Goal: Information Seeking & Learning: Learn about a topic

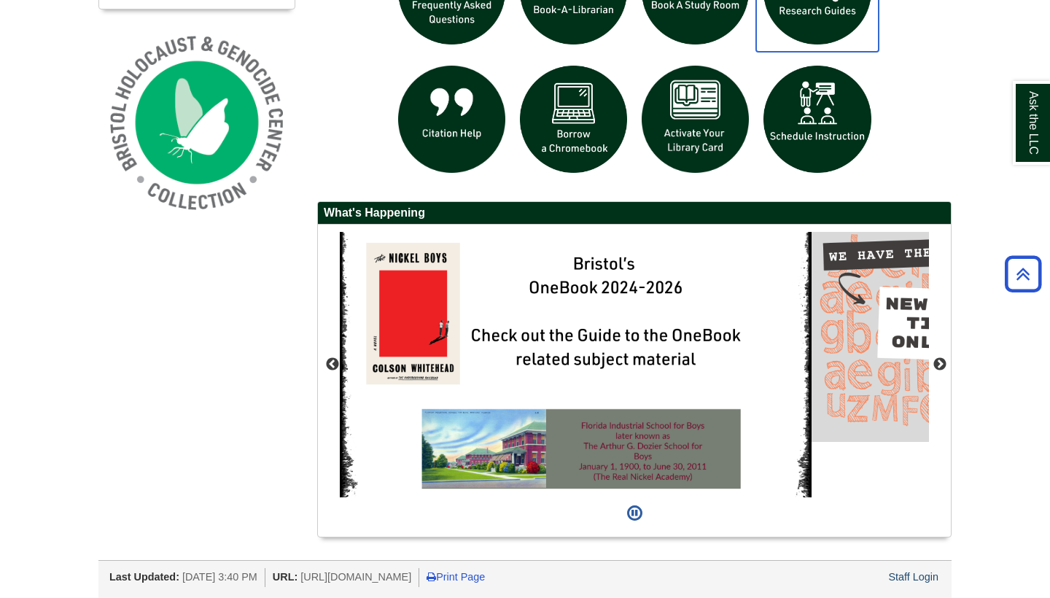
scroll to position [7, 7]
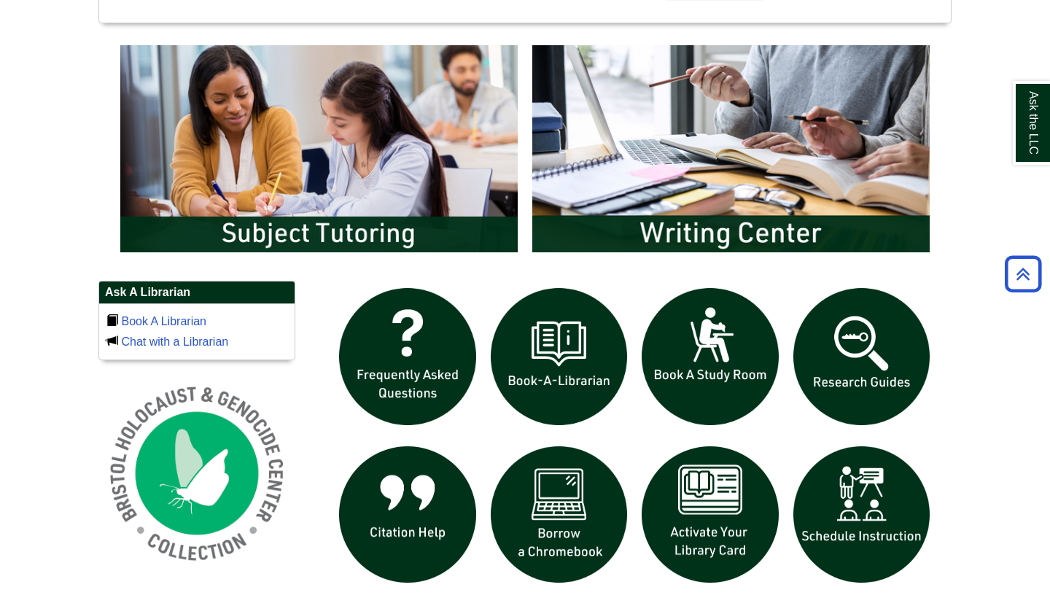
scroll to position [762, 0]
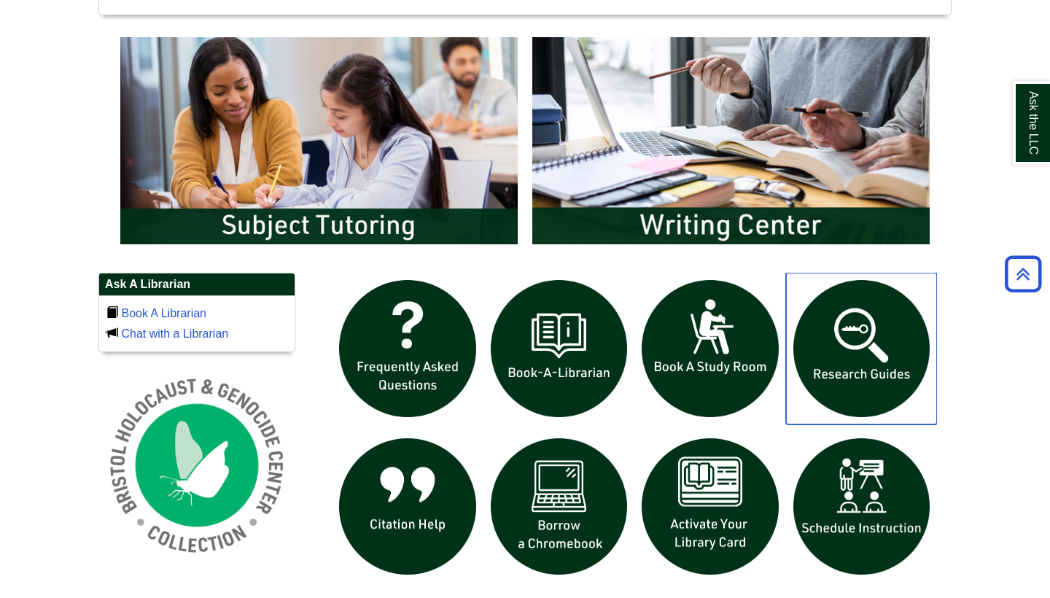
click at [860, 334] on img "slideshow" at bounding box center [862, 349] width 152 height 152
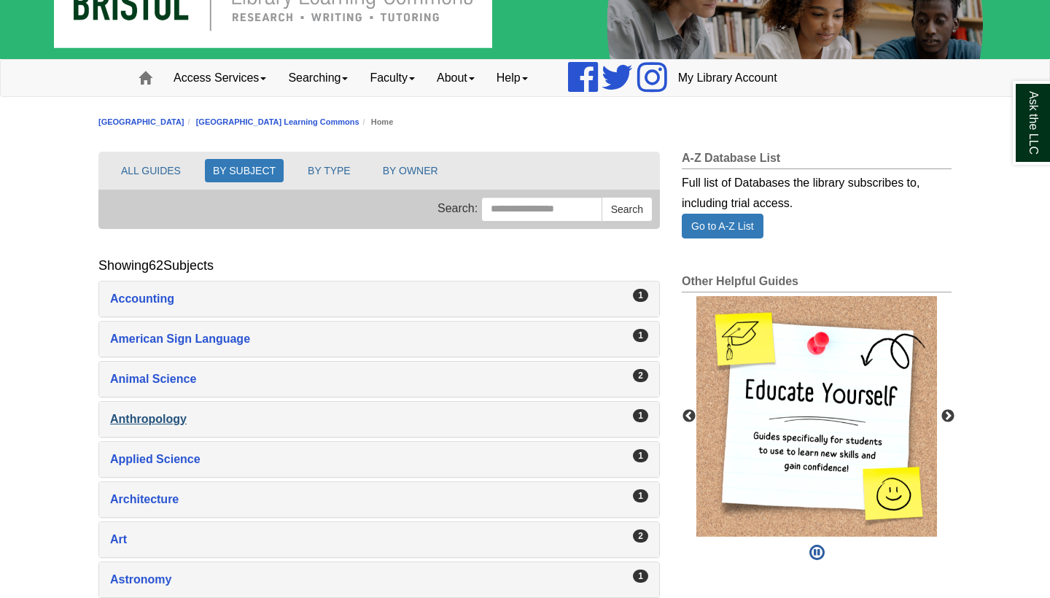
scroll to position [58, 0]
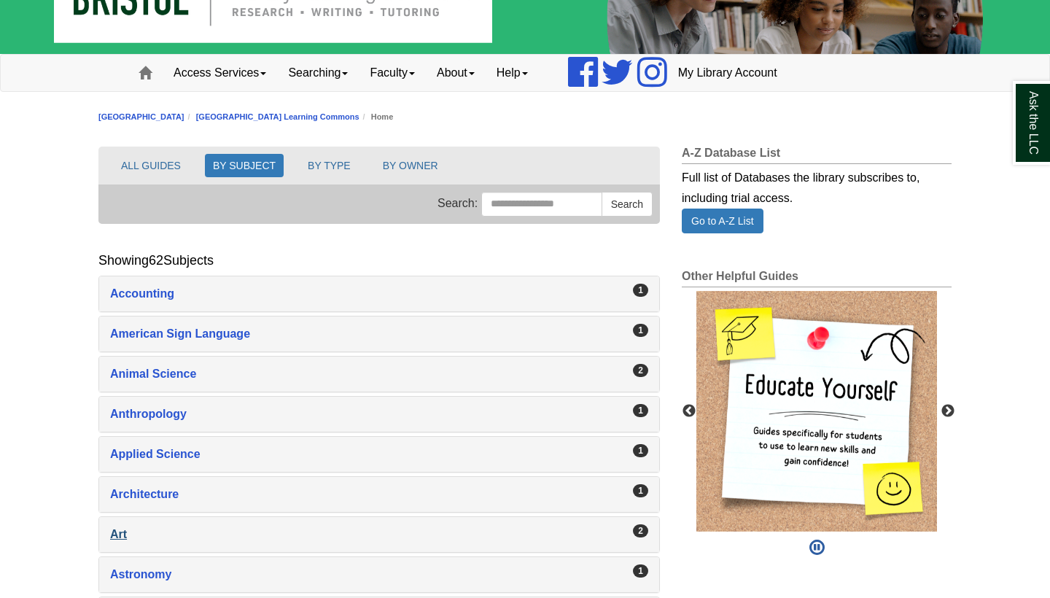
click at [125, 542] on div "Art , 2 guides" at bounding box center [379, 534] width 538 height 20
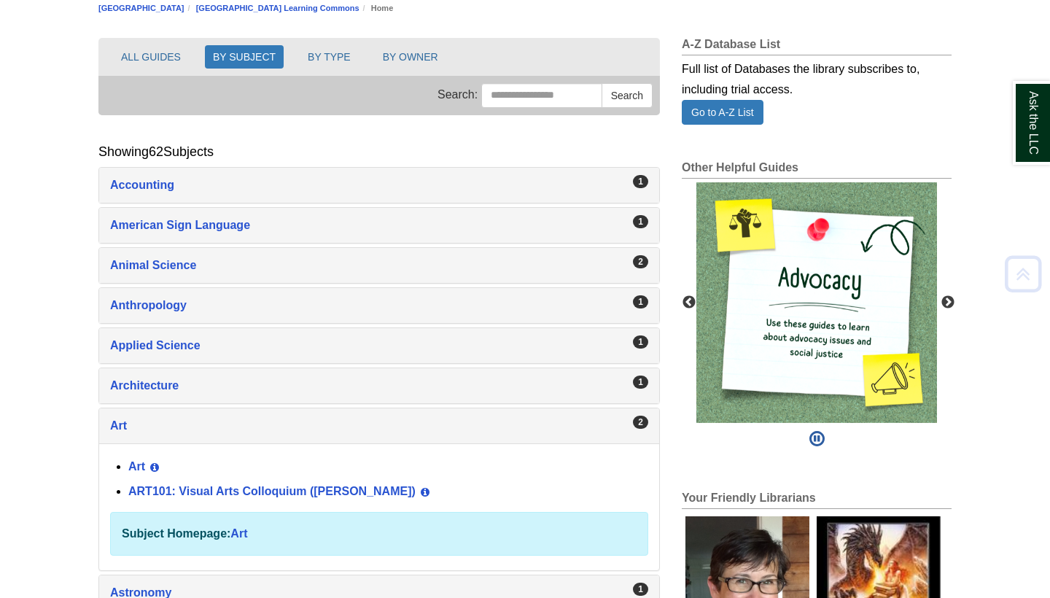
scroll to position [166, 0]
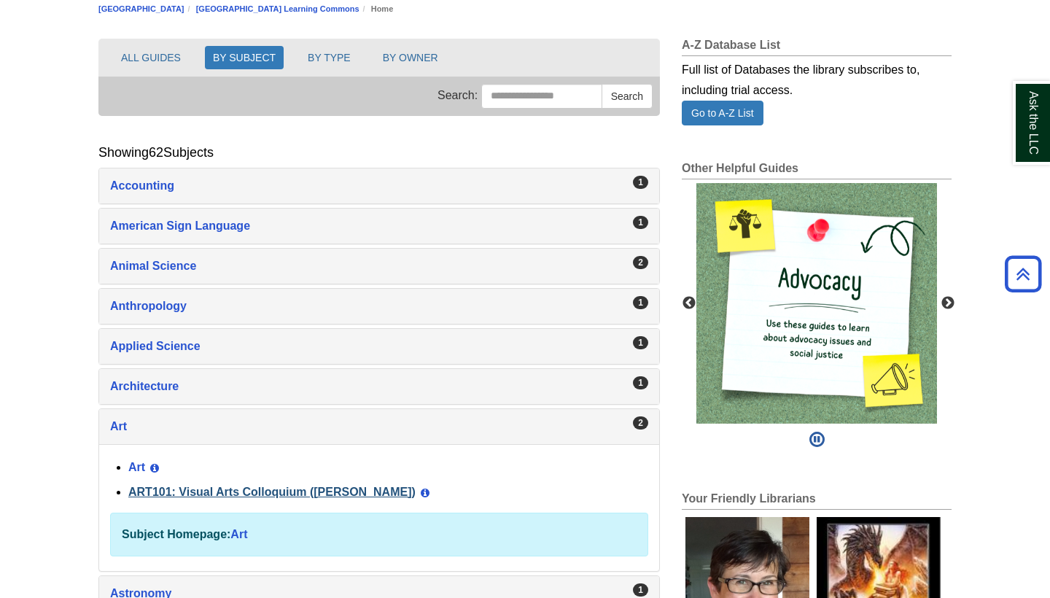
click at [209, 492] on link "ART101: Visual Arts Colloquium ([PERSON_NAME])" at bounding box center [271, 491] width 287 height 12
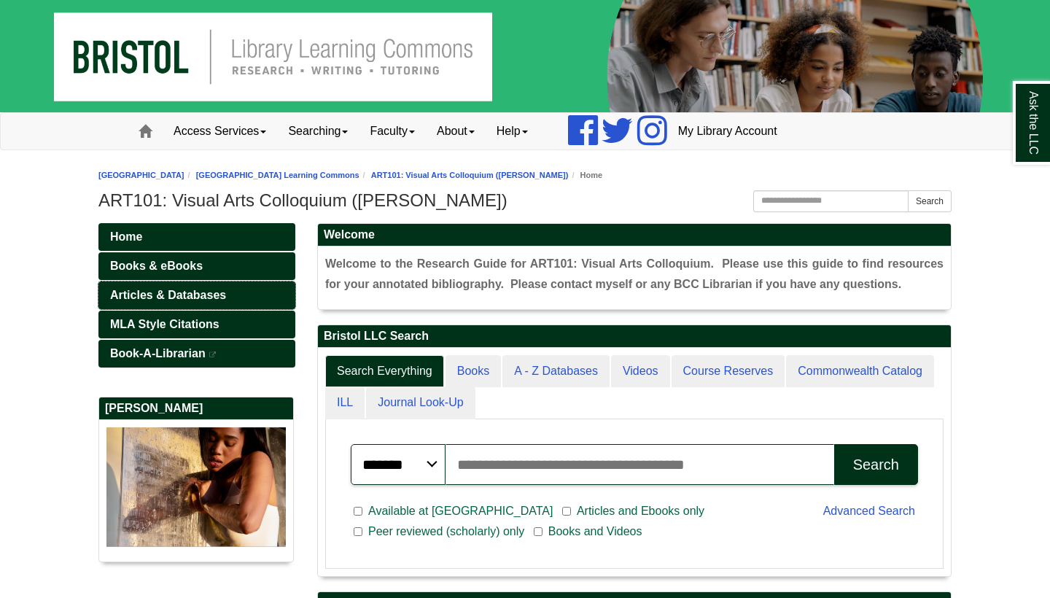
click at [205, 293] on span "Articles & Databases" at bounding box center [168, 295] width 116 height 12
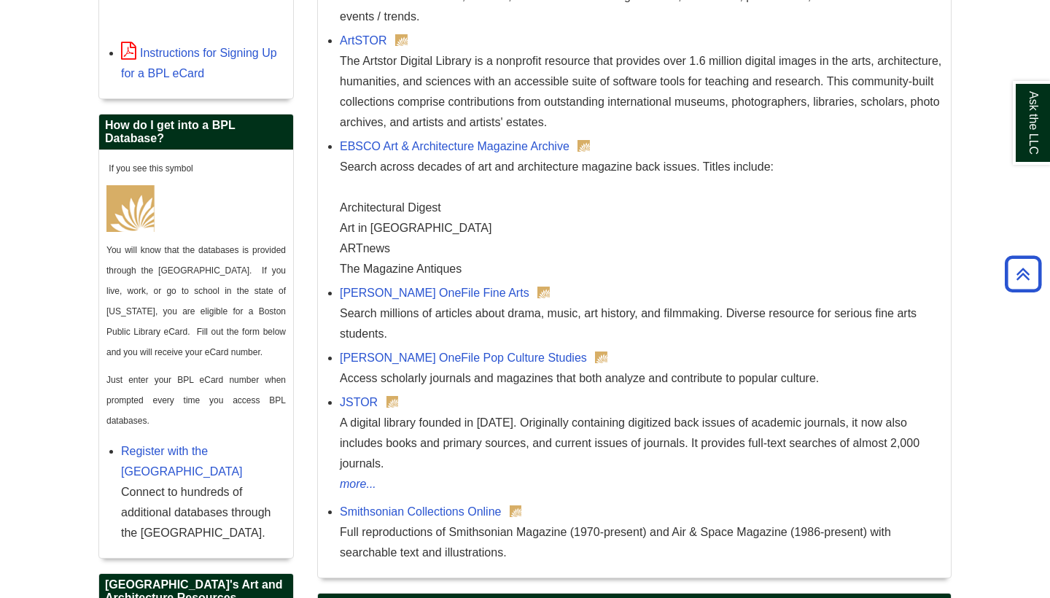
scroll to position [652, 0]
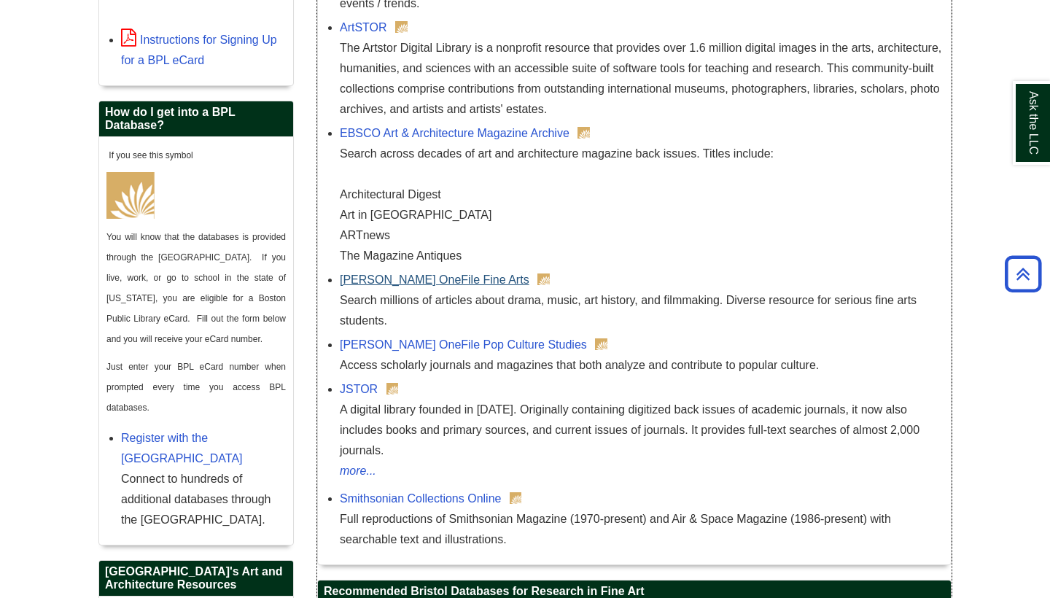
click at [402, 278] on link "[PERSON_NAME] OneFile Fine Arts" at bounding box center [435, 279] width 190 height 12
